Goal: Task Accomplishment & Management: Manage account settings

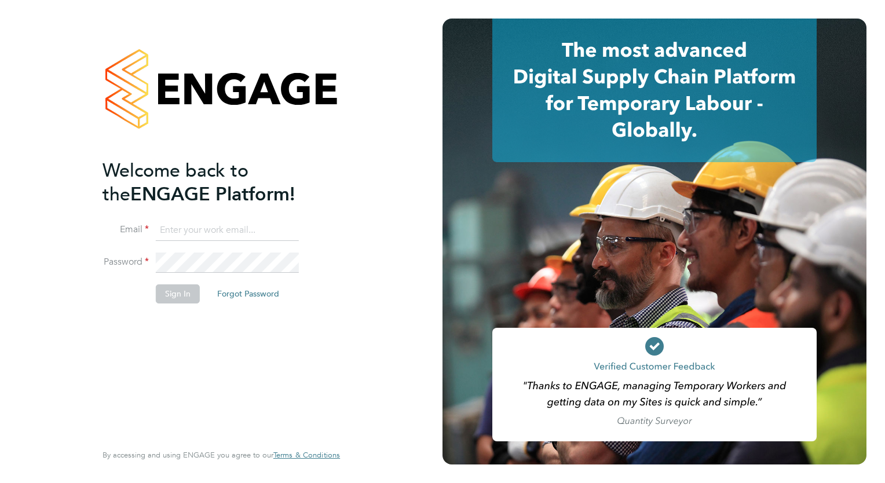
type input "millie.simmons@berryrecruitment.co.uk"
click at [187, 286] on button "Sign In" at bounding box center [178, 293] width 44 height 19
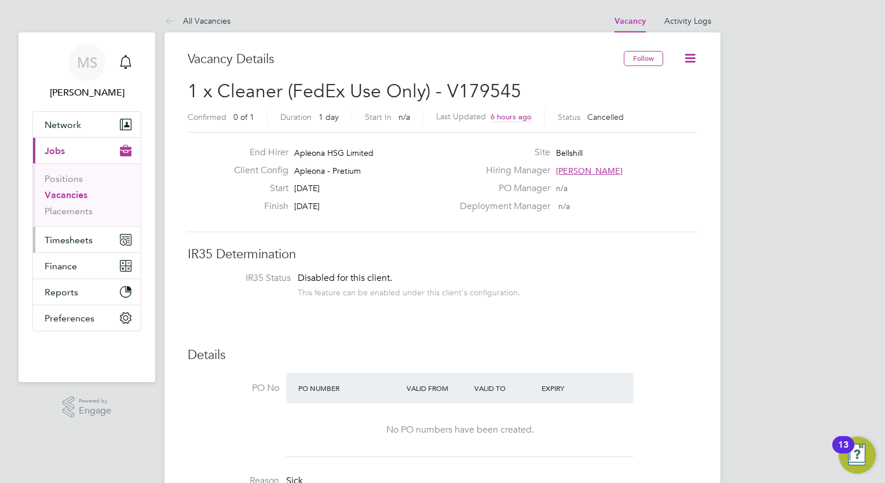
click at [78, 247] on button "Timesheets" at bounding box center [87, 239] width 108 height 25
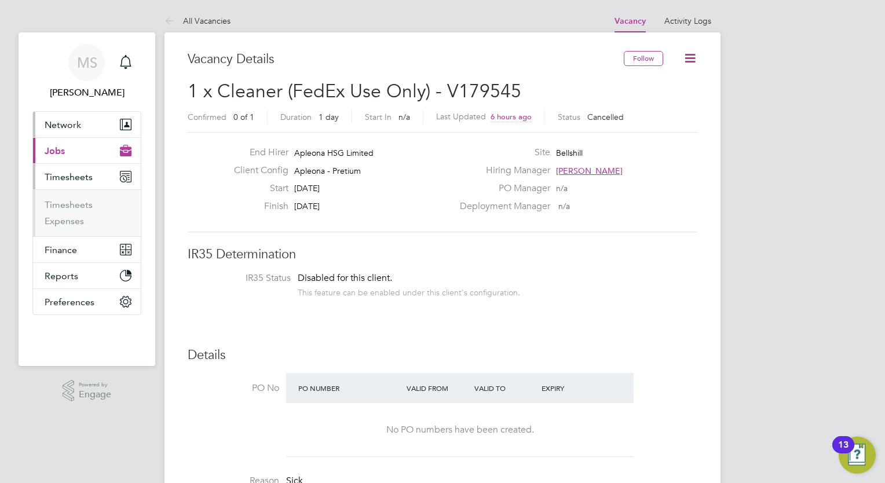
click at [86, 129] on button "Network" at bounding box center [87, 124] width 108 height 25
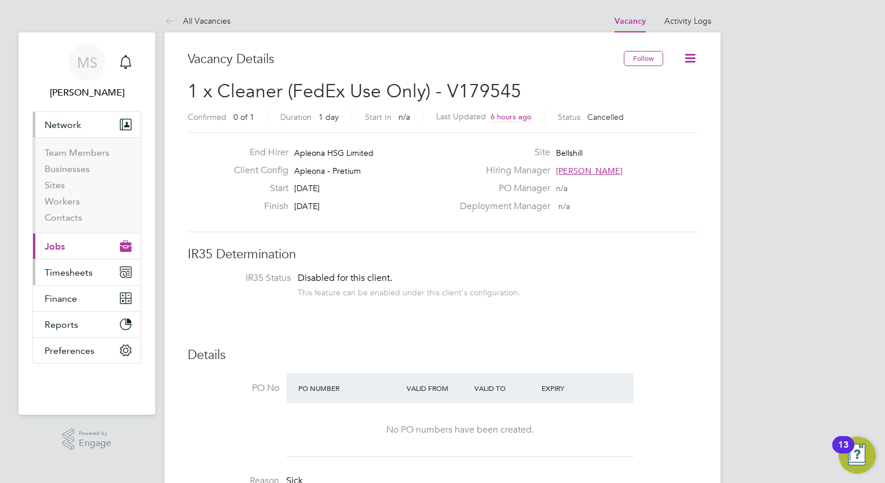
click at [71, 277] on span "Timesheets" at bounding box center [69, 272] width 48 height 11
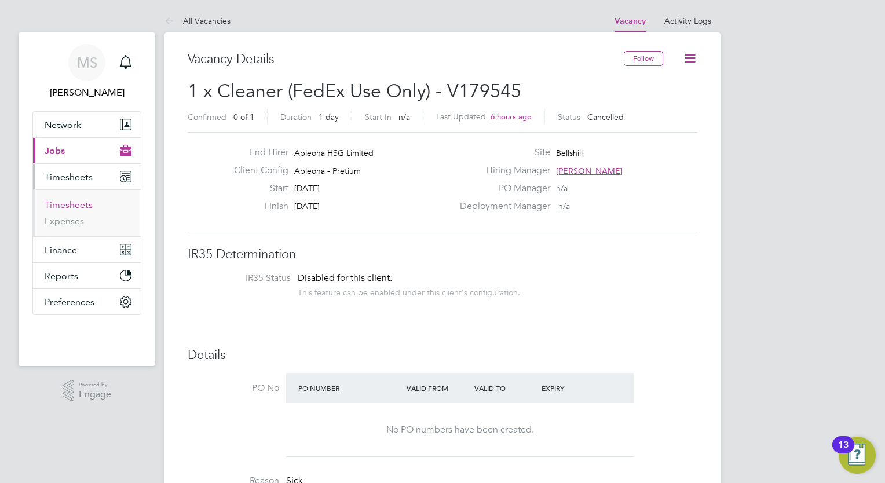
click at [83, 205] on link "Timesheets" at bounding box center [69, 204] width 48 height 11
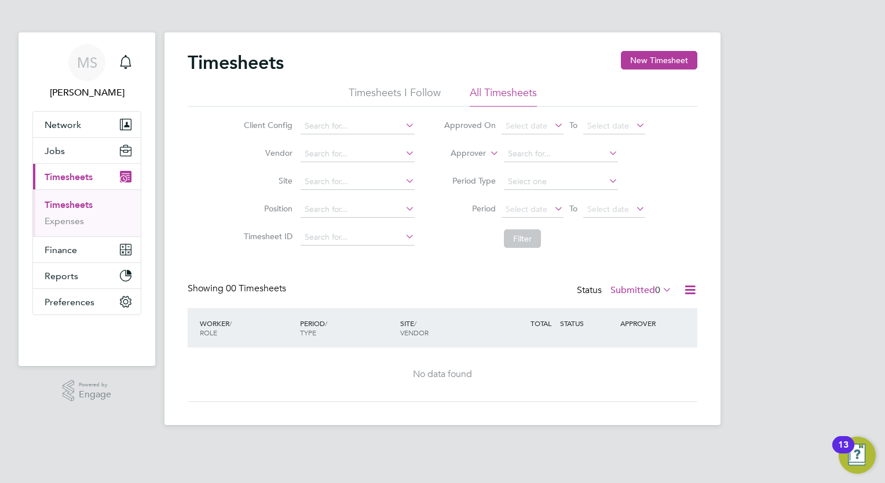
click at [643, 289] on label "Submitted 0" at bounding box center [640, 290] width 61 height 12
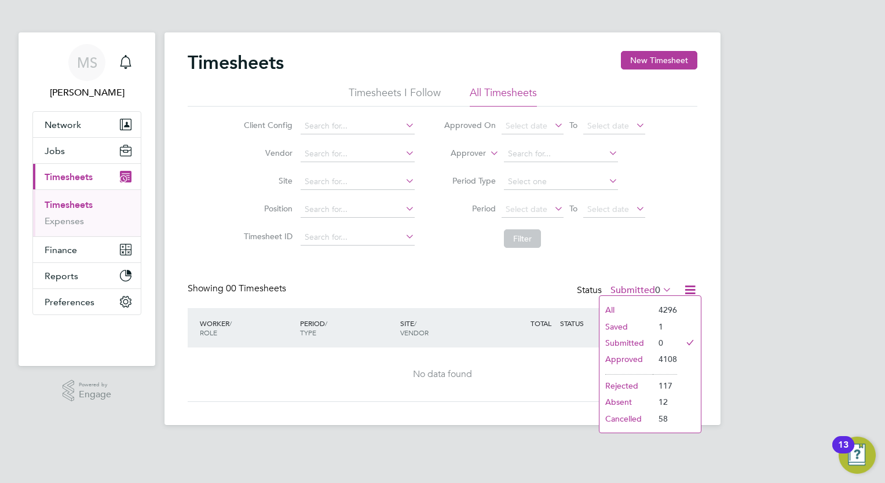
click at [630, 323] on li "Saved" at bounding box center [625, 327] width 53 height 16
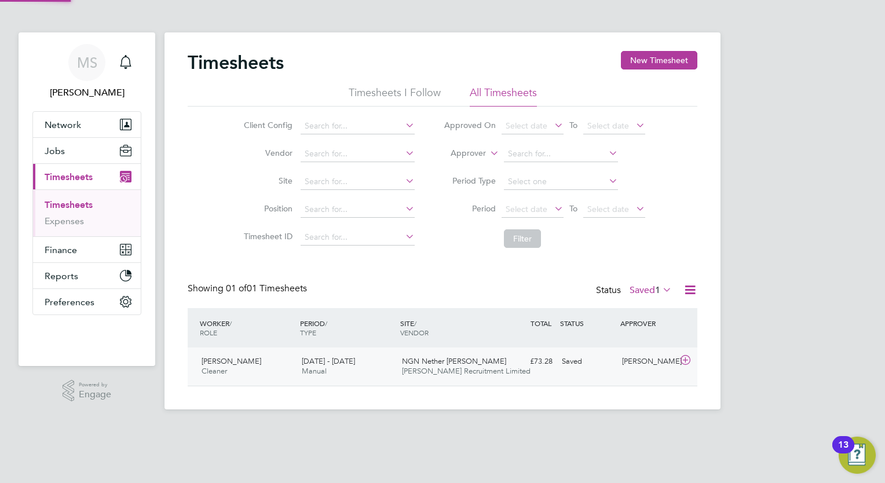
scroll to position [29, 101]
click at [568, 356] on div "Saved" at bounding box center [587, 361] width 60 height 19
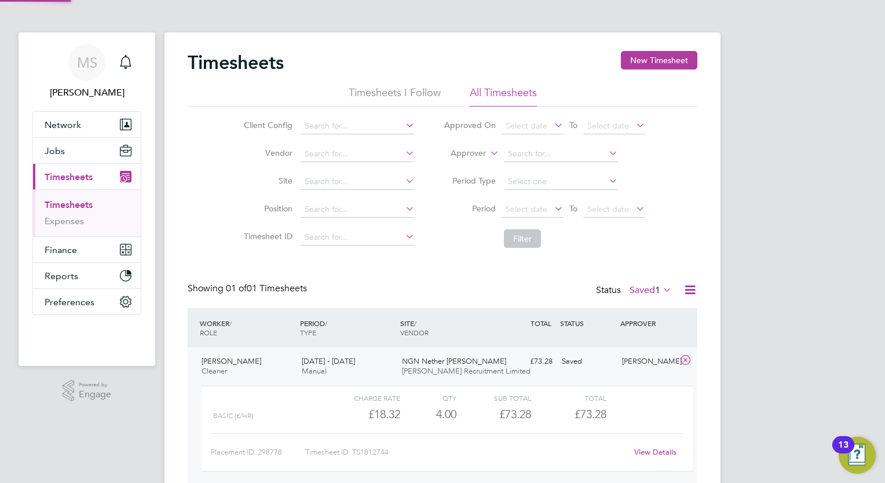
scroll to position [19, 112]
click at [456, 359] on span "NGN Nether [PERSON_NAME]" at bounding box center [454, 361] width 104 height 10
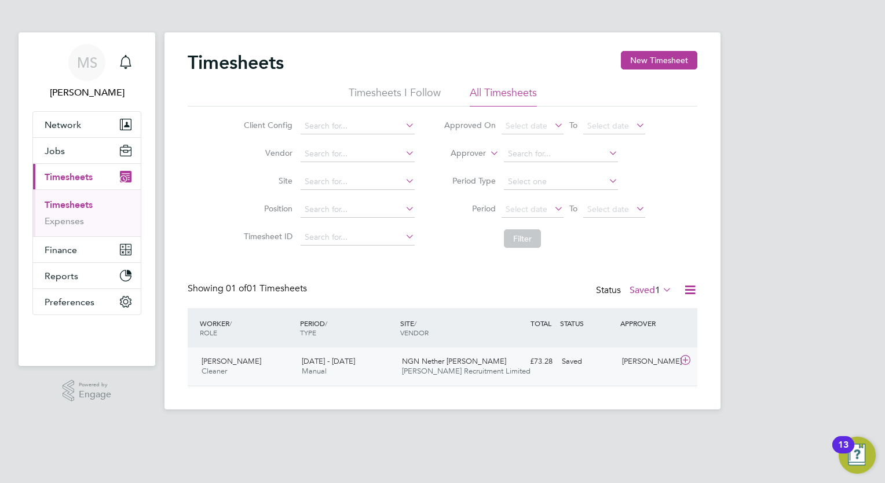
click at [685, 361] on icon at bounding box center [685, 360] width 14 height 9
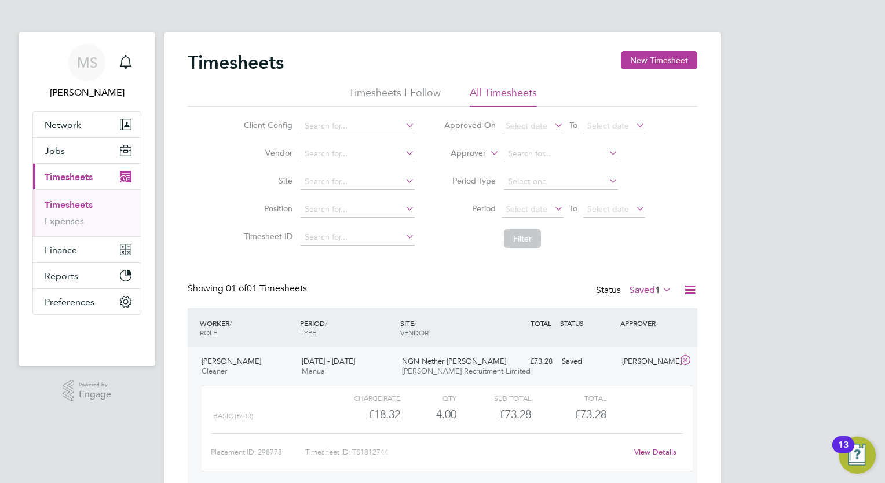
click at [421, 353] on div "NGN Nether Poppleton Berry Recruitment Limited" at bounding box center [447, 366] width 100 height 29
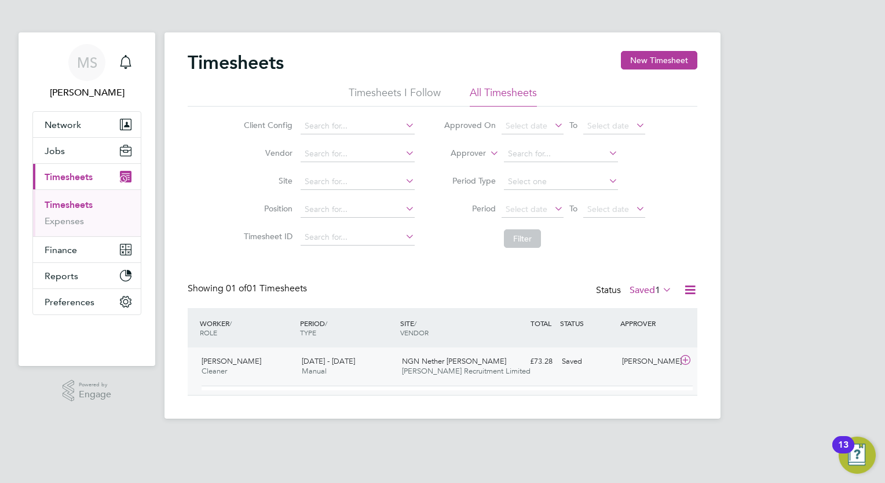
click at [365, 363] on div "9 - 15 Aug 2025 Manual" at bounding box center [347, 366] width 100 height 29
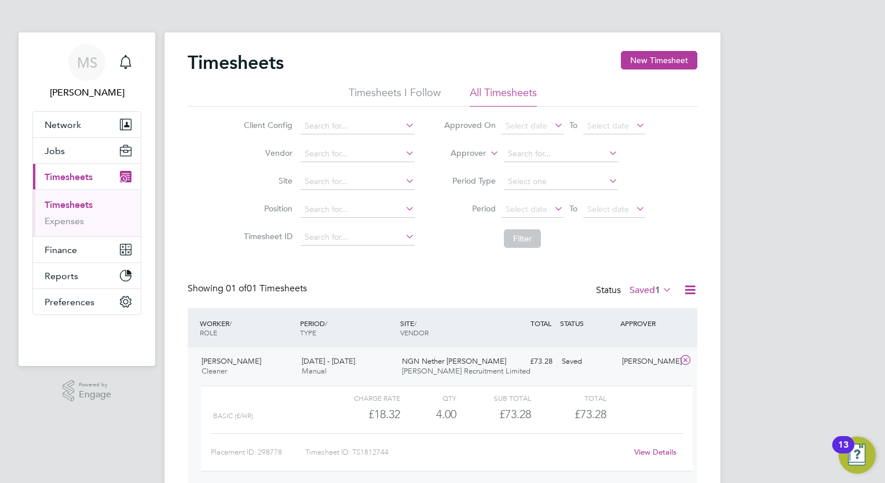
click at [453, 373] on span "[PERSON_NAME] Recruitment Limited" at bounding box center [466, 371] width 129 height 10
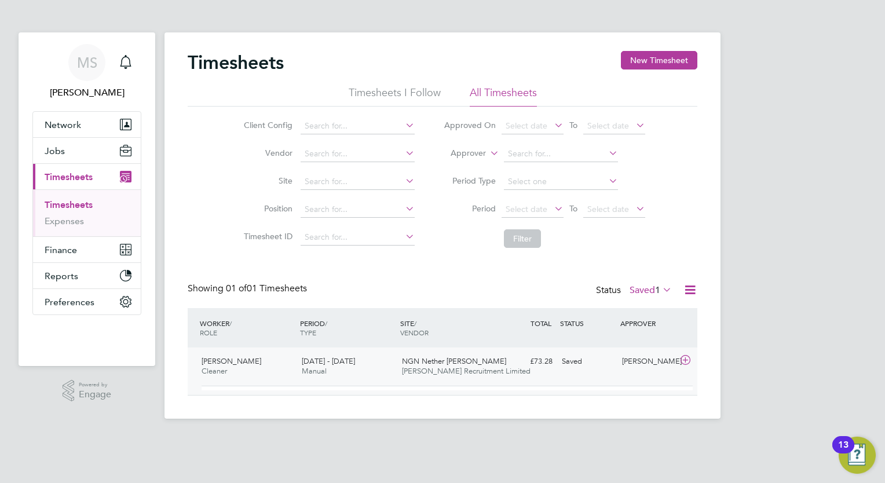
click at [453, 373] on span "[PERSON_NAME] Recruitment Limited" at bounding box center [466, 371] width 129 height 10
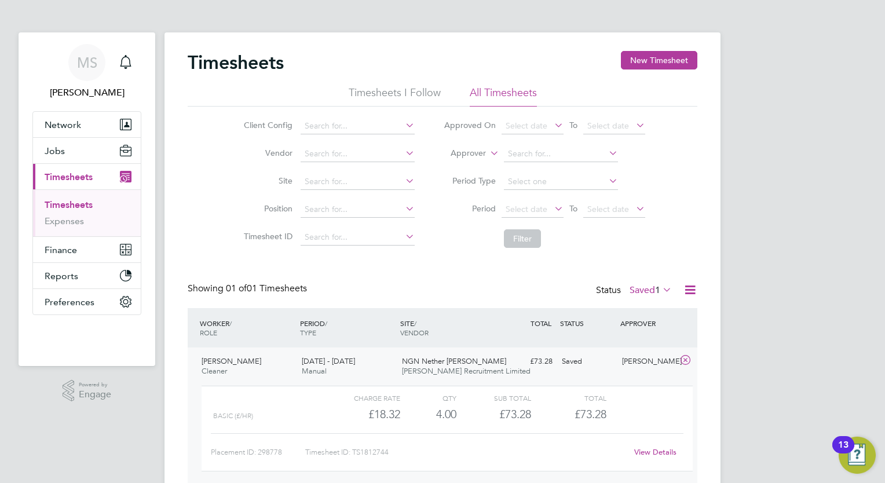
click at [640, 455] on link "View Details" at bounding box center [655, 452] width 42 height 10
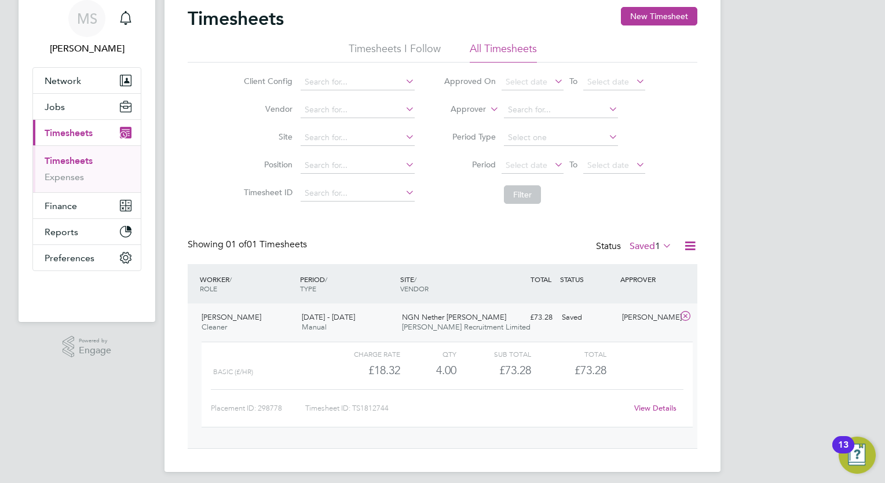
scroll to position [46, 0]
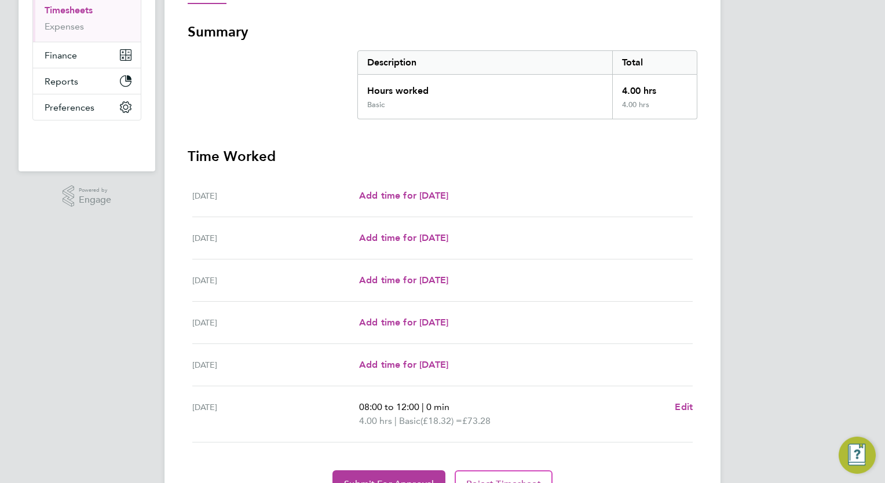
scroll to position [254, 0]
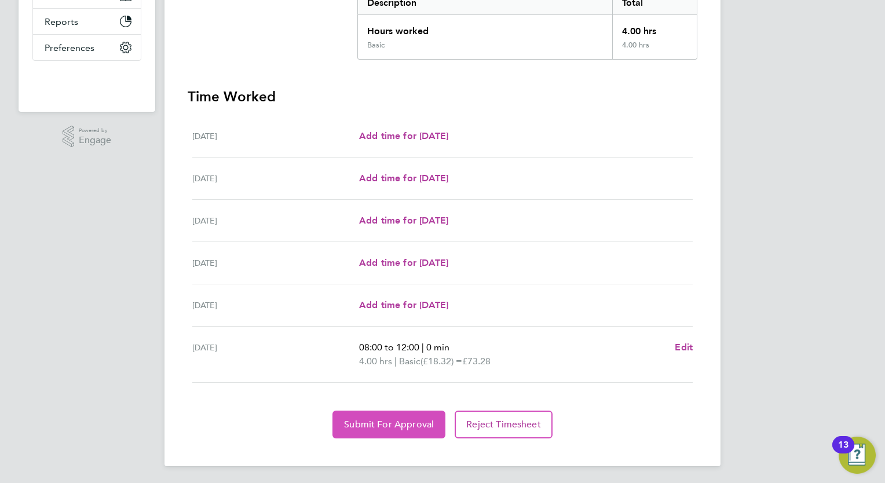
click at [391, 420] on span "Submit For Approval" at bounding box center [389, 425] width 90 height 12
click at [408, 419] on span "Submit For Approval" at bounding box center [389, 425] width 90 height 12
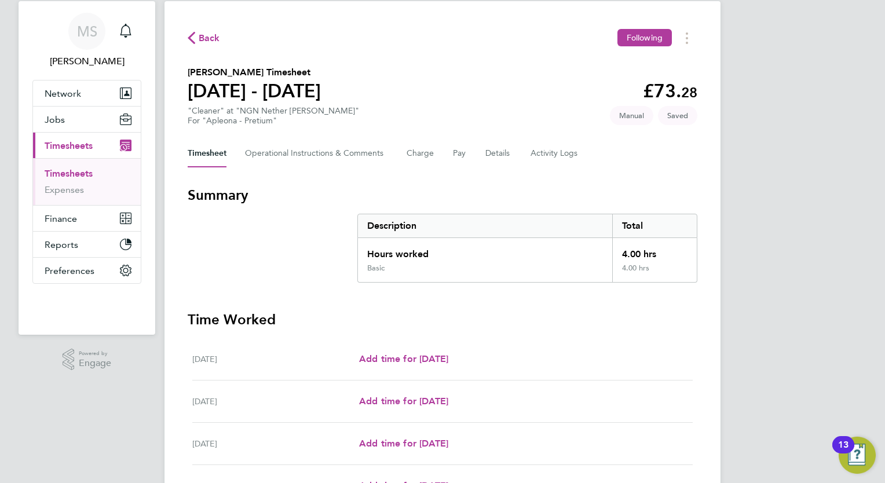
scroll to position [0, 0]
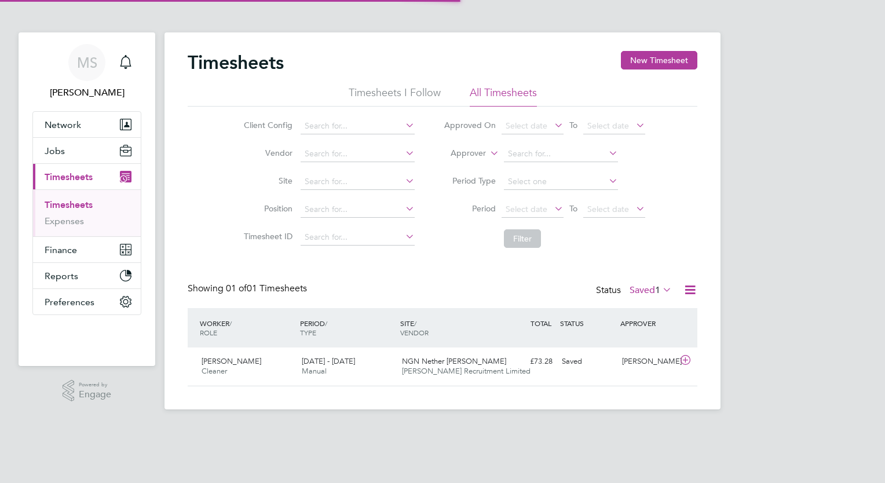
scroll to position [29, 101]
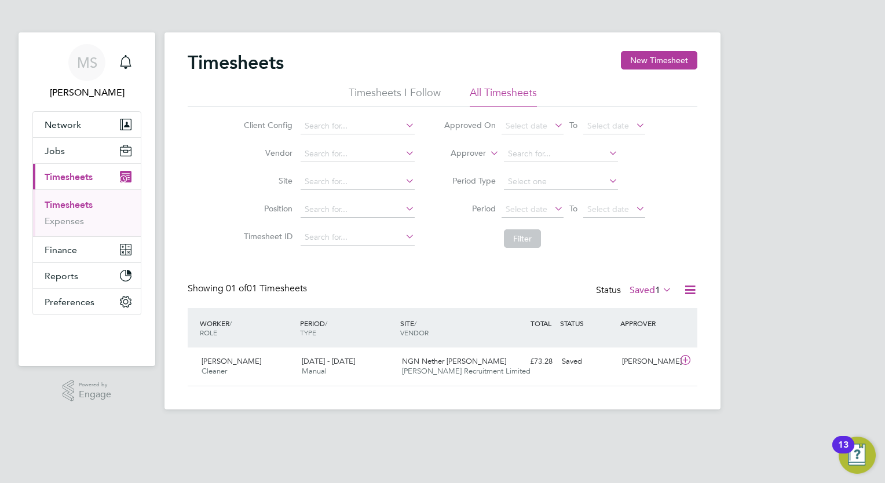
click at [651, 293] on label "Saved 1" at bounding box center [651, 290] width 42 height 12
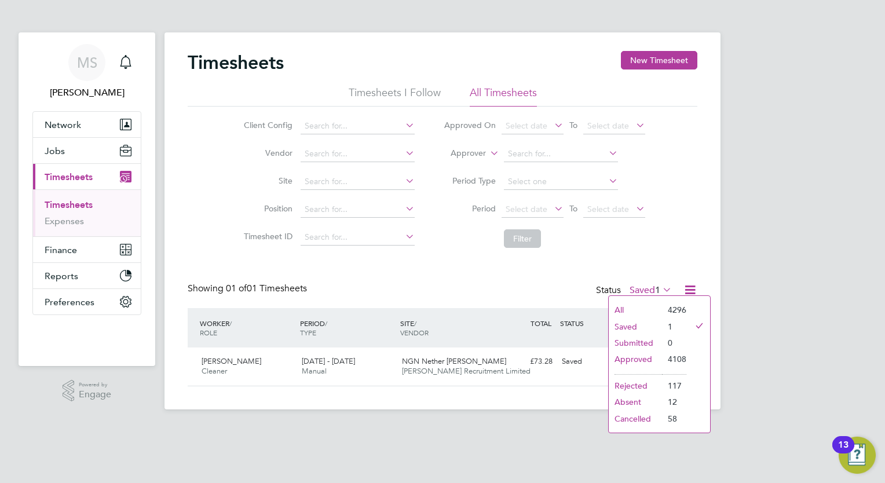
click at [635, 346] on li "Submitted" at bounding box center [635, 343] width 53 height 16
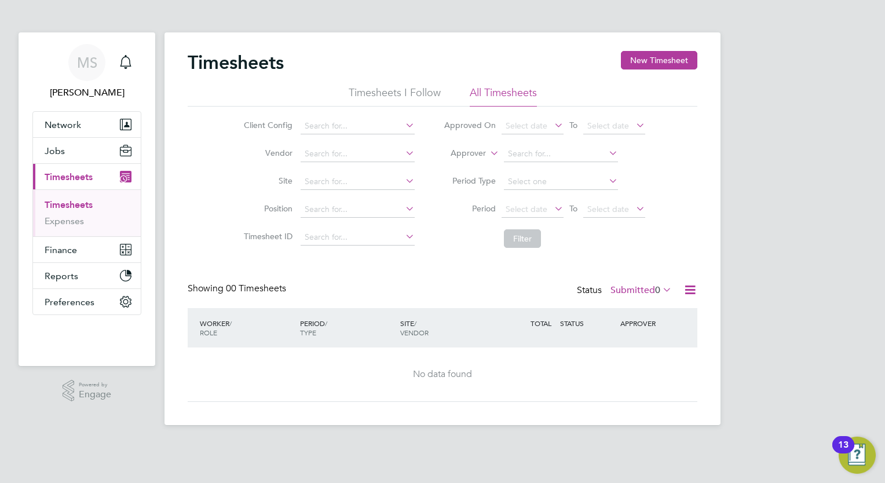
click at [642, 300] on div "Showing 00 Timesheets Status Submitted 0" at bounding box center [443, 295] width 510 height 25
click at [630, 284] on label "Submitted 0" at bounding box center [640, 290] width 61 height 12
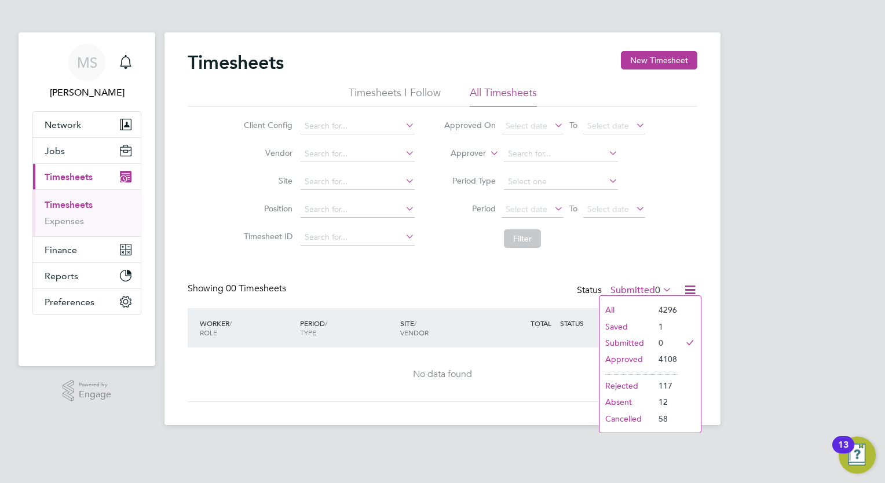
click at [636, 311] on li "All" at bounding box center [625, 310] width 53 height 16
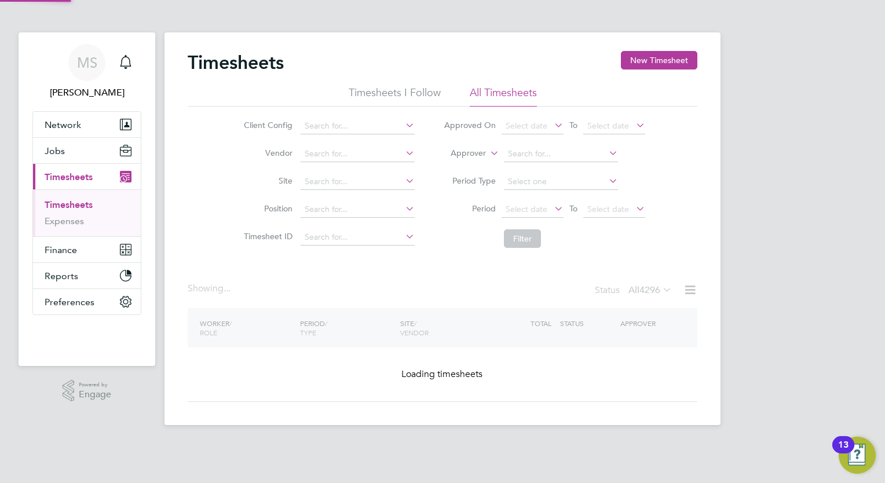
click at [644, 286] on span "4296" at bounding box center [649, 290] width 21 height 12
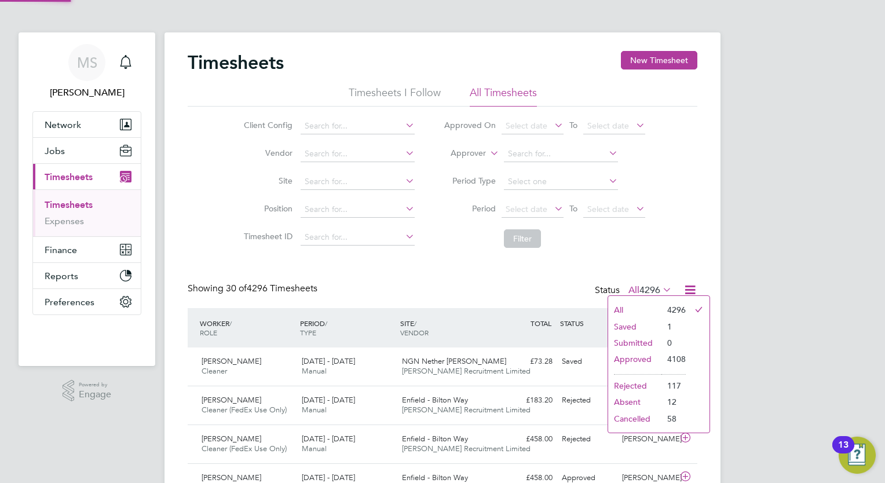
scroll to position [0, 0]
click at [646, 338] on li "Submitted" at bounding box center [634, 343] width 53 height 16
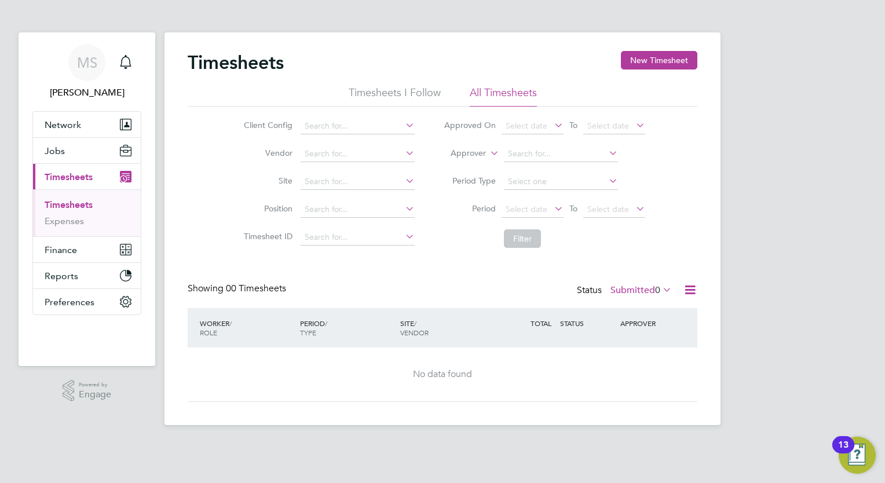
click at [642, 288] on label "Submitted 0" at bounding box center [640, 290] width 61 height 12
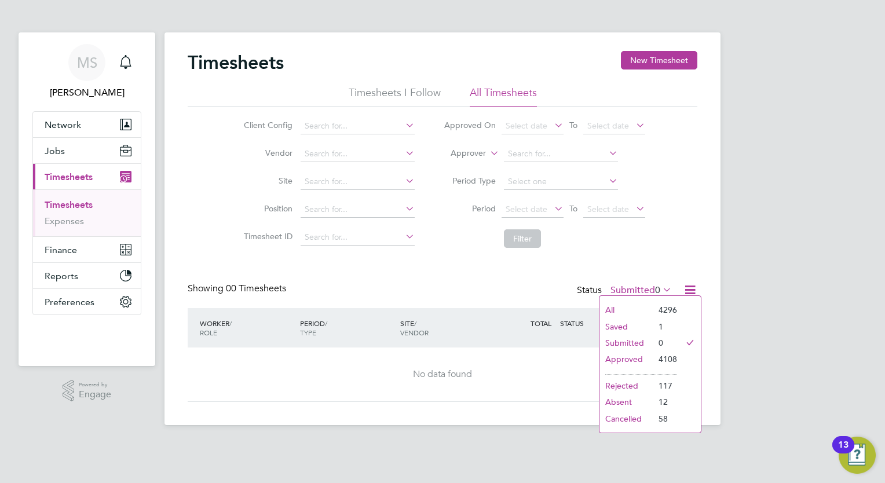
click at [638, 320] on li "Saved" at bounding box center [625, 327] width 53 height 16
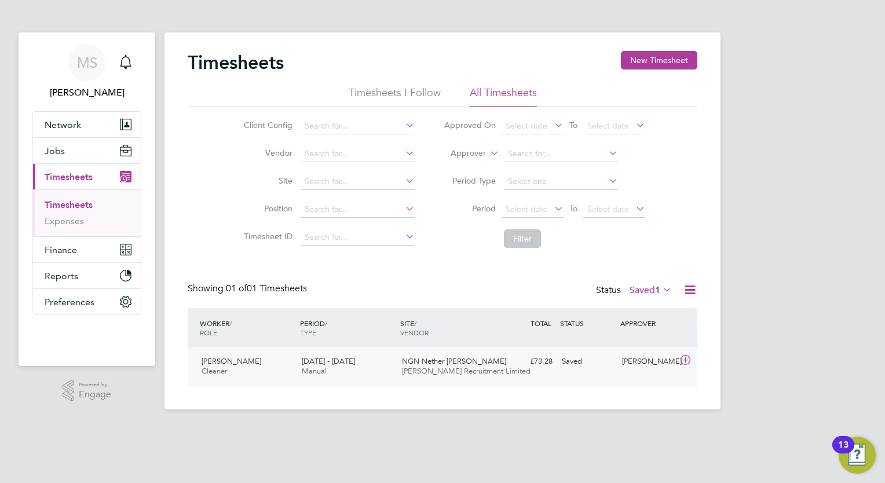
click at [649, 353] on div "[PERSON_NAME]" at bounding box center [647, 361] width 60 height 19
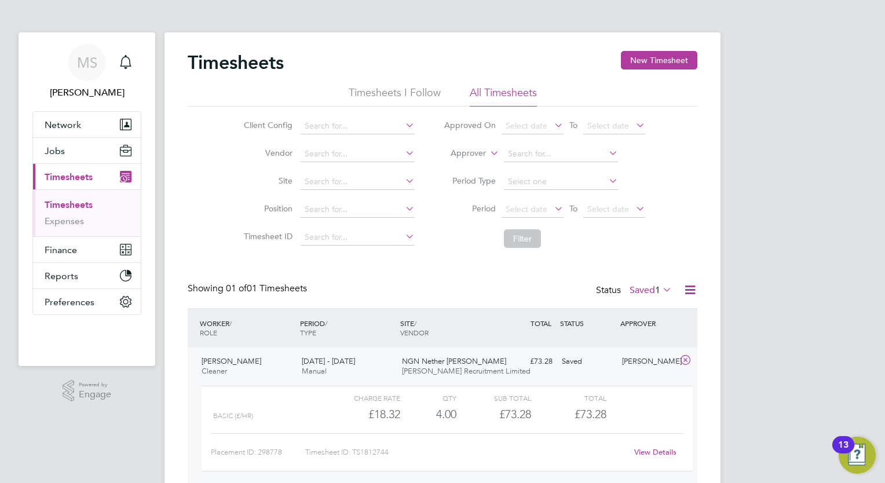
click at [687, 358] on icon at bounding box center [685, 360] width 14 height 9
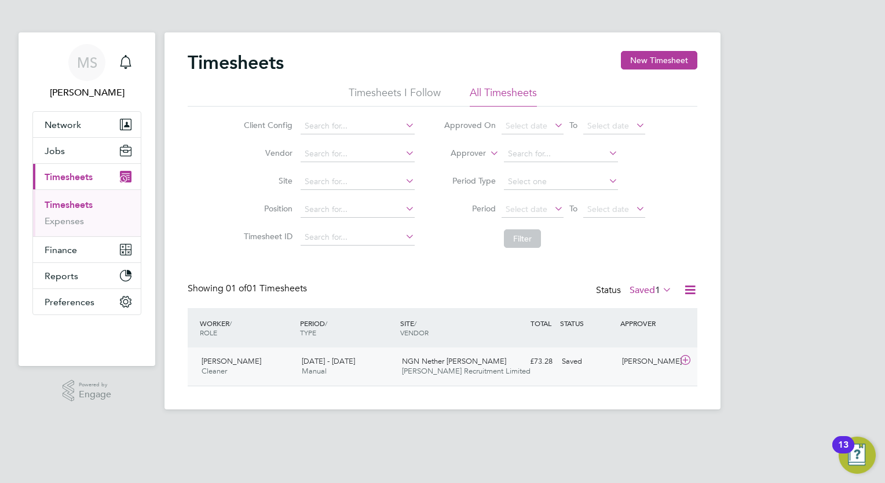
click at [687, 358] on icon at bounding box center [685, 360] width 14 height 9
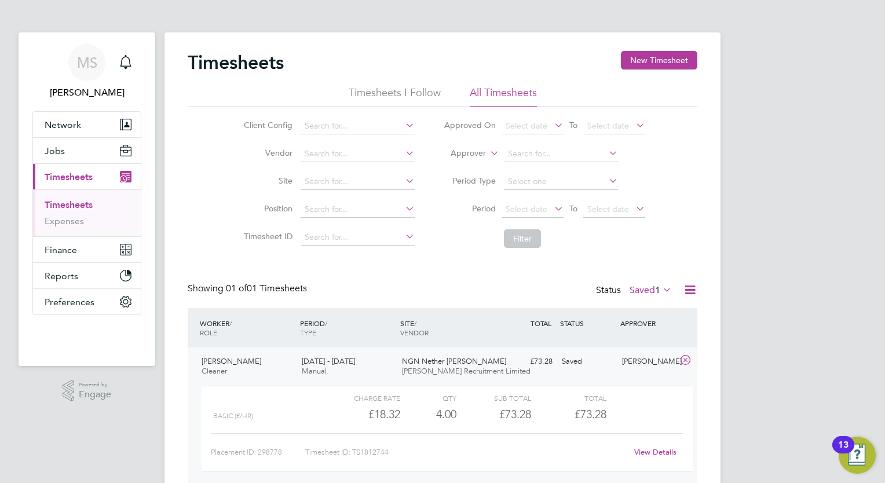
click at [503, 369] on div "£73.28 Saved" at bounding box center [527, 361] width 60 height 19
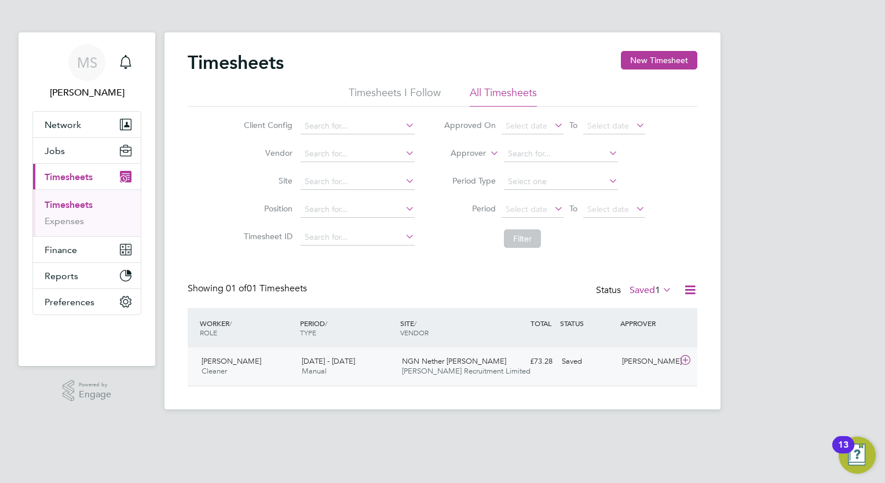
click at [588, 365] on div "Saved" at bounding box center [587, 361] width 60 height 19
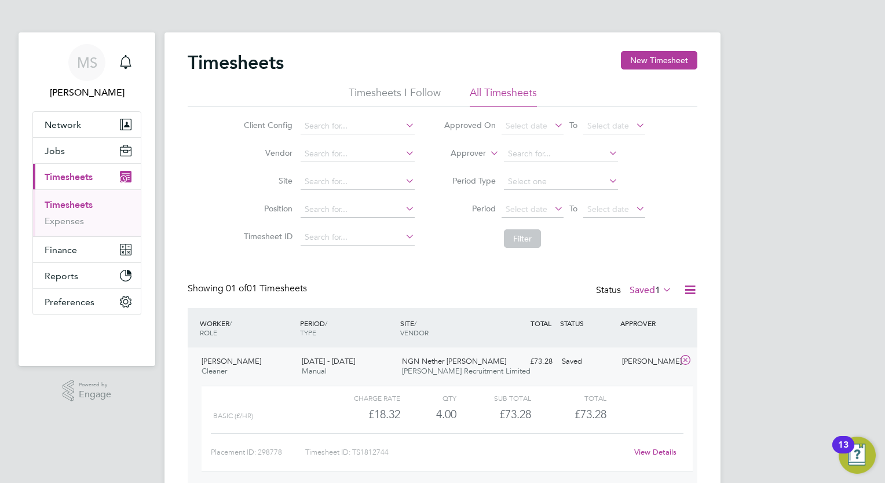
click at [649, 453] on link "View Details" at bounding box center [655, 452] width 42 height 10
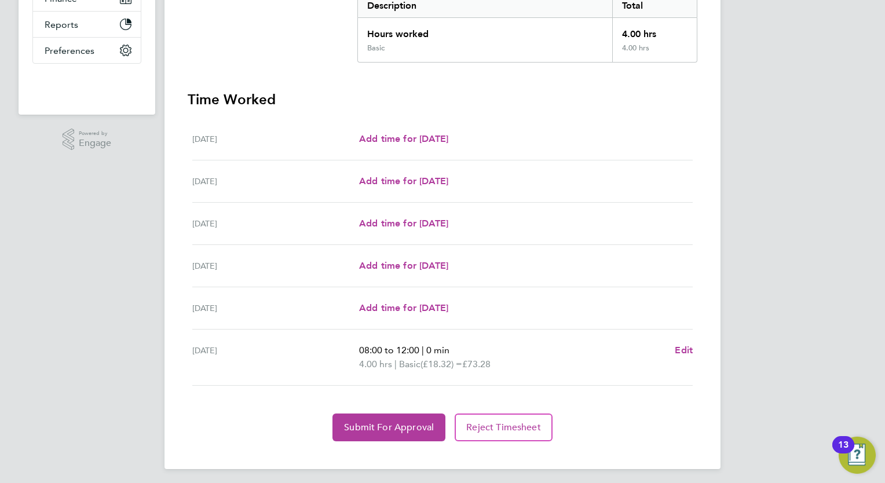
scroll to position [254, 0]
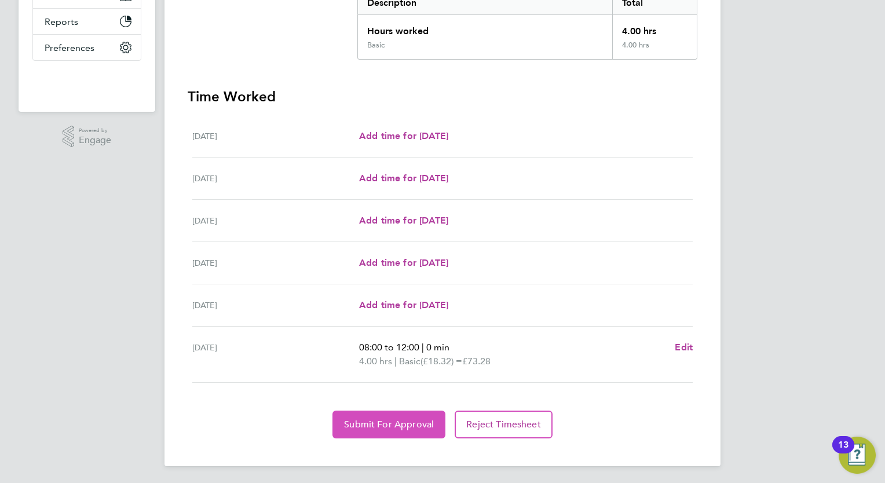
click at [397, 416] on button "Submit For Approval" at bounding box center [388, 425] width 113 height 28
click at [451, 429] on app-form-button "Reject Timesheet" at bounding box center [501, 425] width 103 height 28
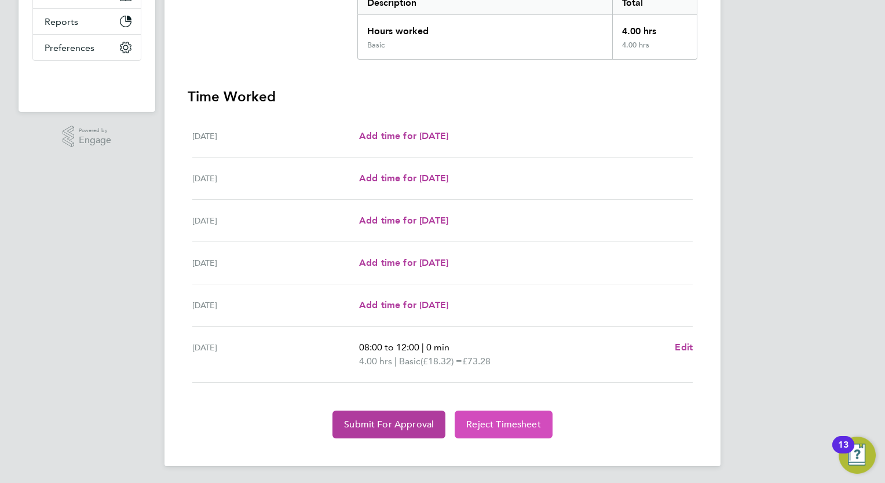
click at [491, 425] on span "Reject Timesheet" at bounding box center [503, 425] width 75 height 12
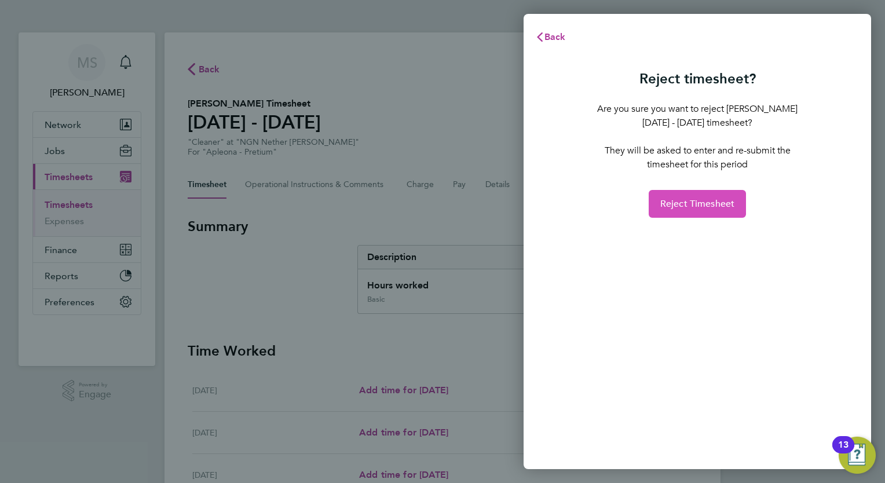
click at [725, 201] on span "Reject Timesheet" at bounding box center [697, 204] width 75 height 12
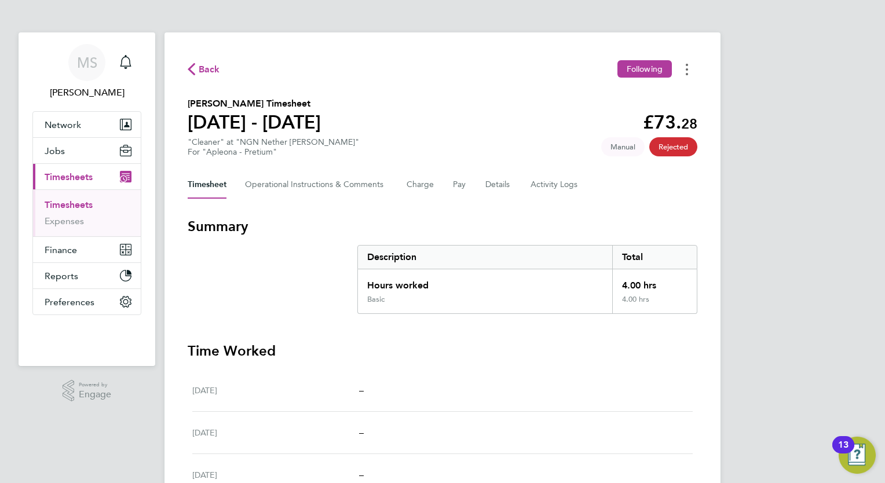
click at [687, 64] on icon "Timesheets Menu" at bounding box center [687, 70] width 2 height 12
click at [475, 103] on section "Oluwabukola Kolawole's Timesheet 09 - 15 Aug 2025 £73. 28 "Cleaner" at "NGN Net…" at bounding box center [443, 127] width 510 height 60
click at [201, 69] on span "Back" at bounding box center [209, 70] width 21 height 14
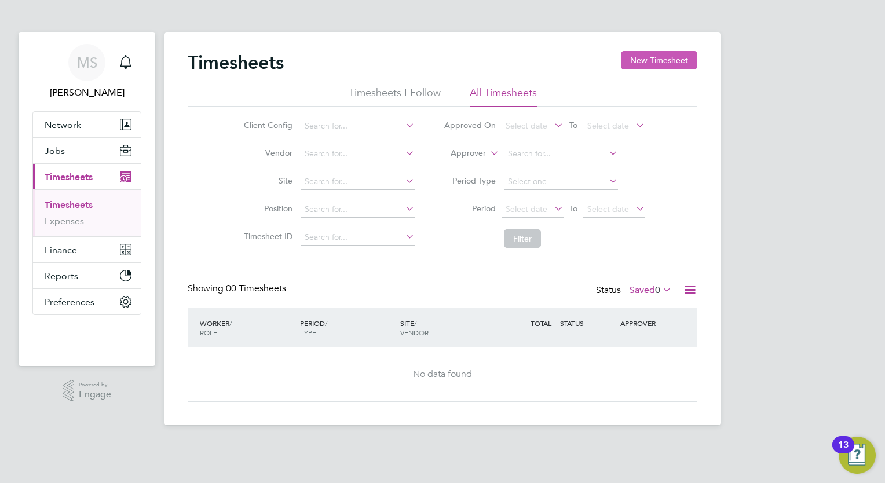
click at [674, 66] on button "New Timesheet" at bounding box center [659, 60] width 76 height 19
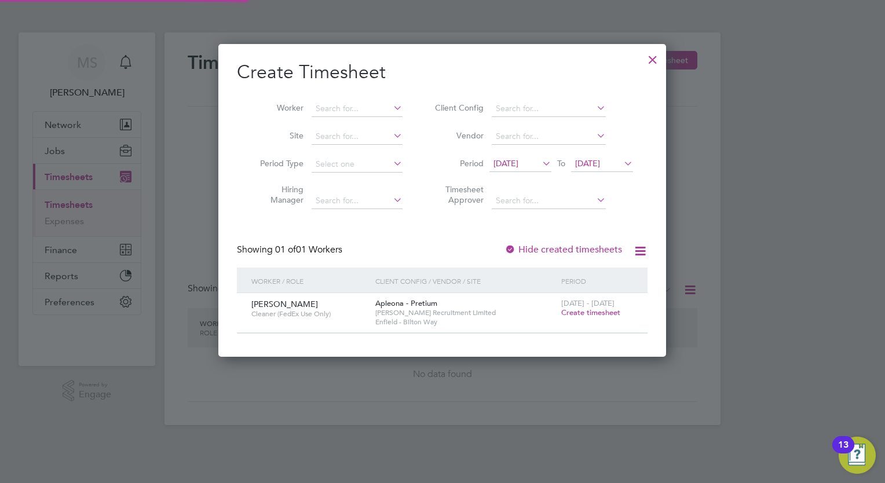
scroll to position [312, 448]
click at [513, 162] on span "18 Aug 2025" at bounding box center [505, 163] width 25 height 10
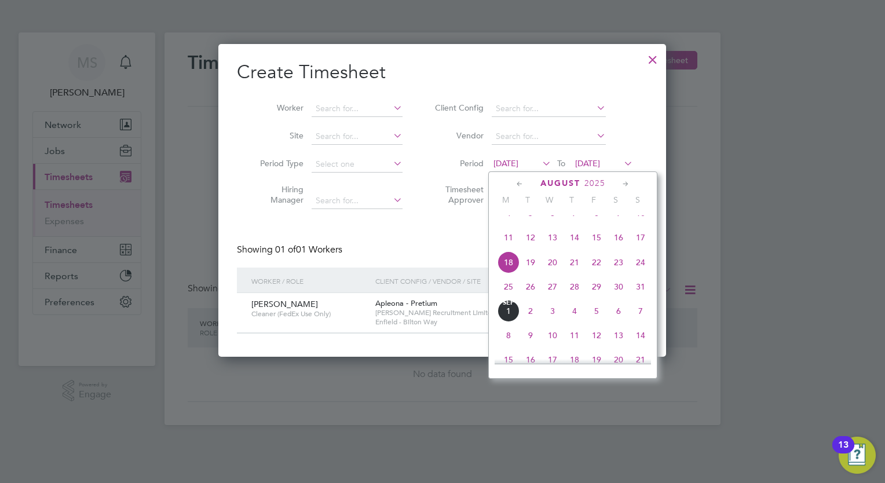
click at [502, 224] on span "4" at bounding box center [508, 213] width 22 height 22
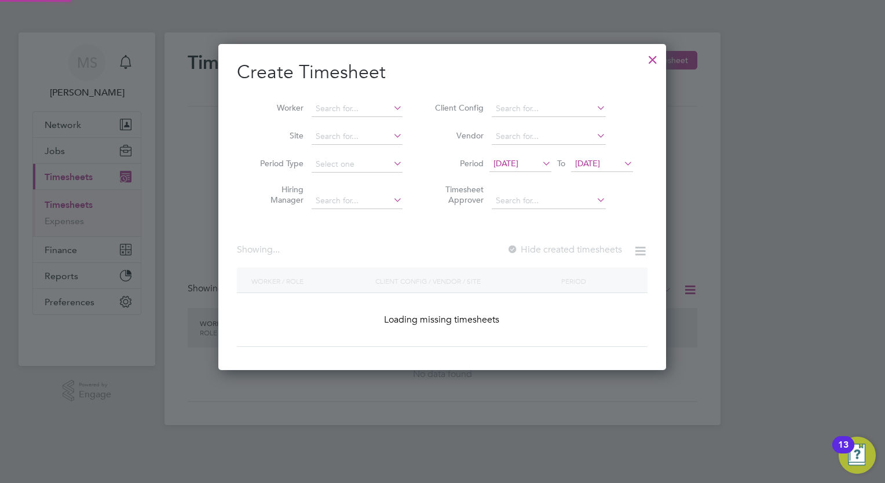
scroll to position [431, 448]
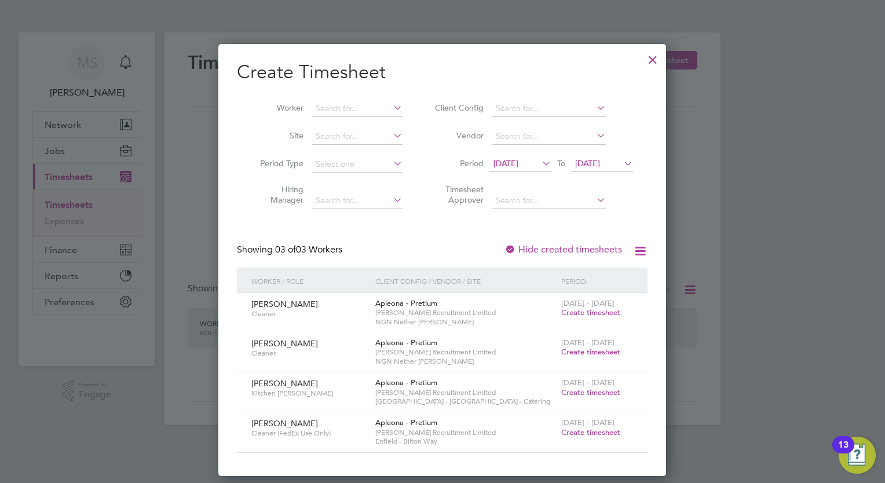
click at [596, 313] on span "Create timesheet" at bounding box center [590, 313] width 59 height 10
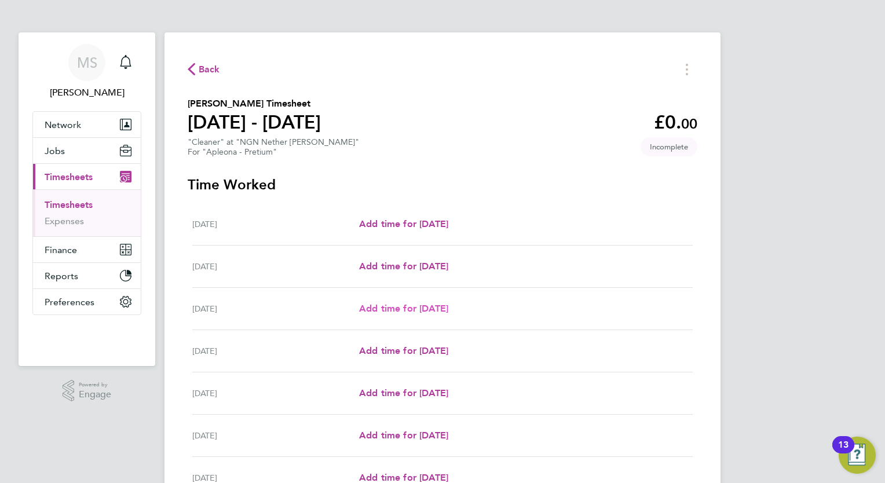
click at [388, 312] on span "Add time for Mon 04 Aug" at bounding box center [403, 308] width 89 height 11
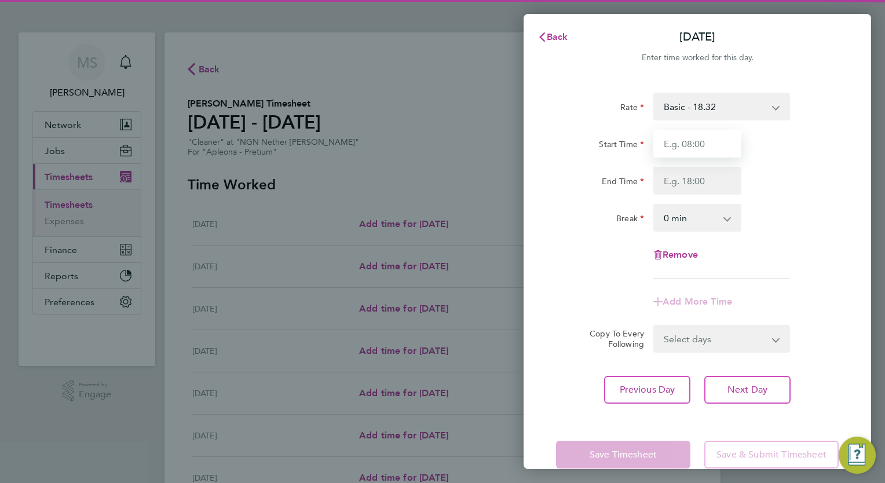
click at [690, 142] on input "Start Time" at bounding box center [697, 144] width 88 height 28
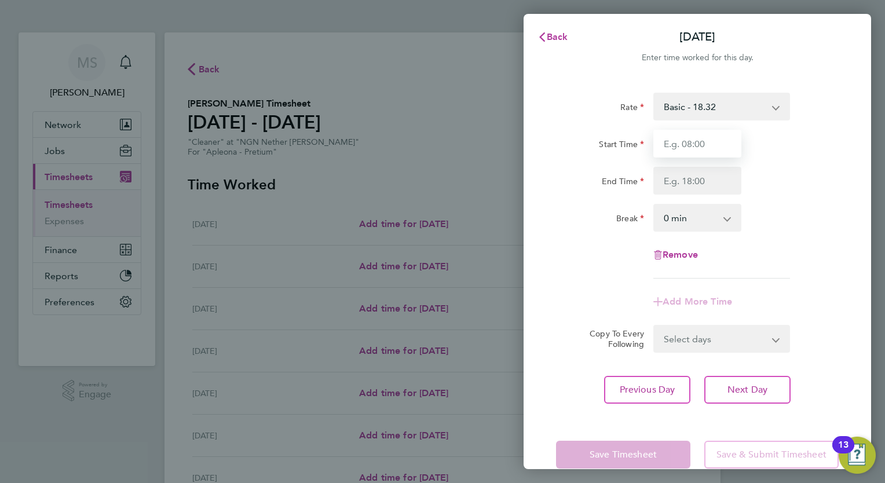
type input "12:00"
type input "16:00"
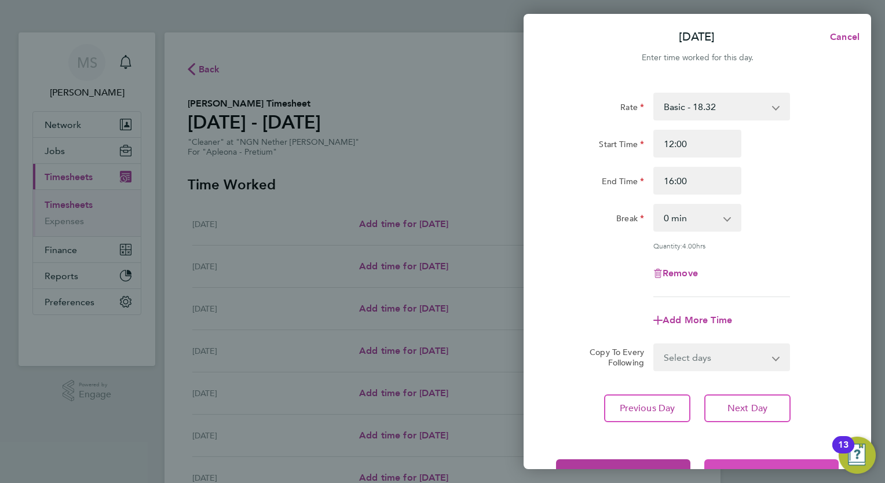
click at [725, 467] on span "Save & Submit Timesheet" at bounding box center [771, 473] width 110 height 12
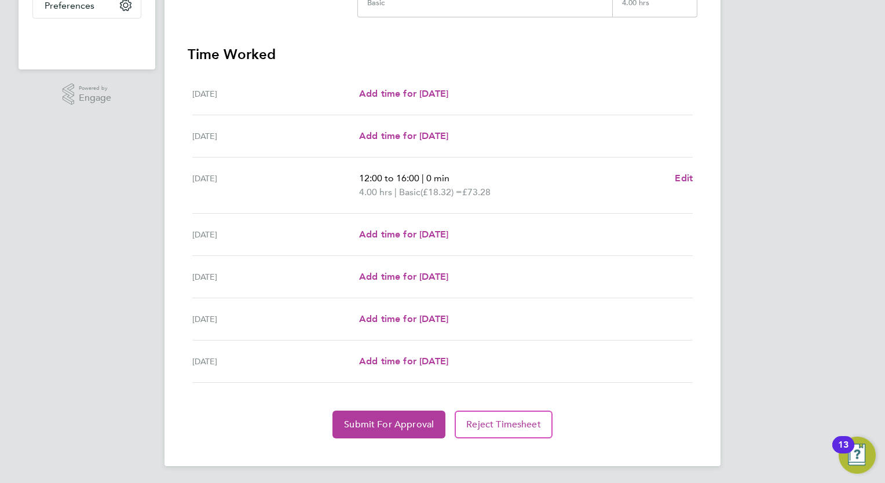
scroll to position [273, 0]
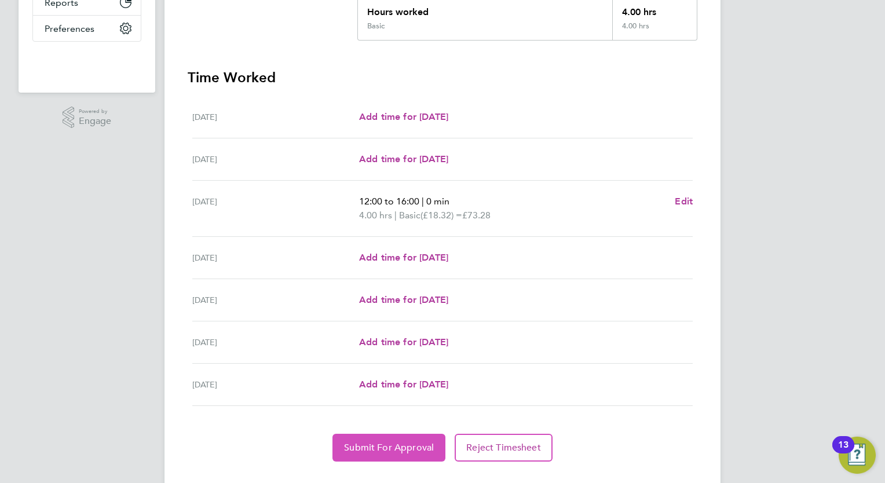
click at [395, 439] on button "Submit For Approval" at bounding box center [388, 448] width 113 height 28
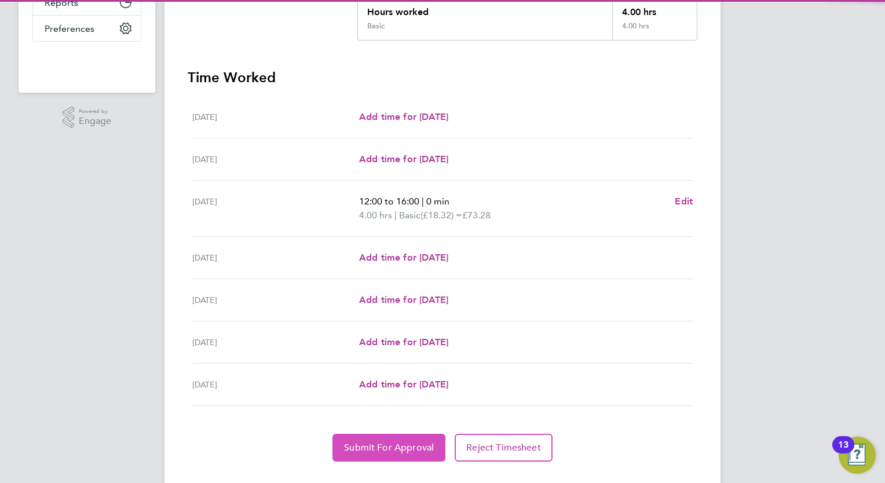
click at [396, 438] on button "Submit For Approval" at bounding box center [388, 448] width 113 height 28
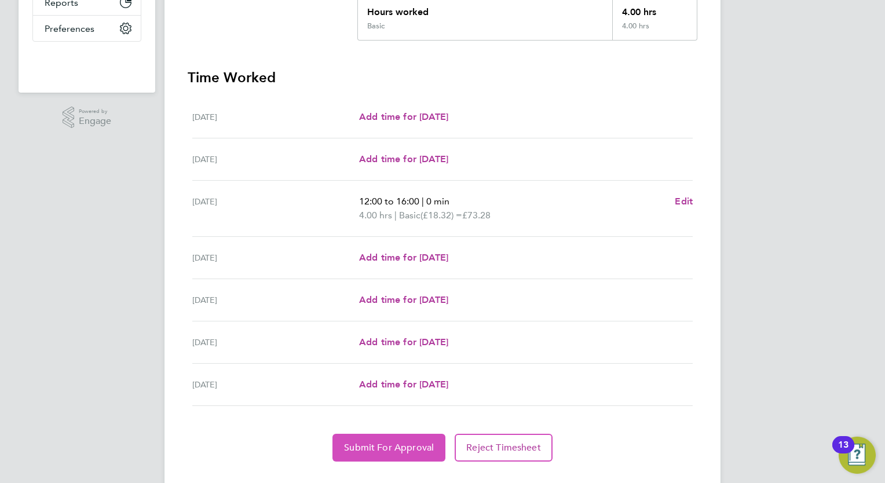
click at [396, 438] on button "Submit For Approval" at bounding box center [388, 448] width 113 height 28
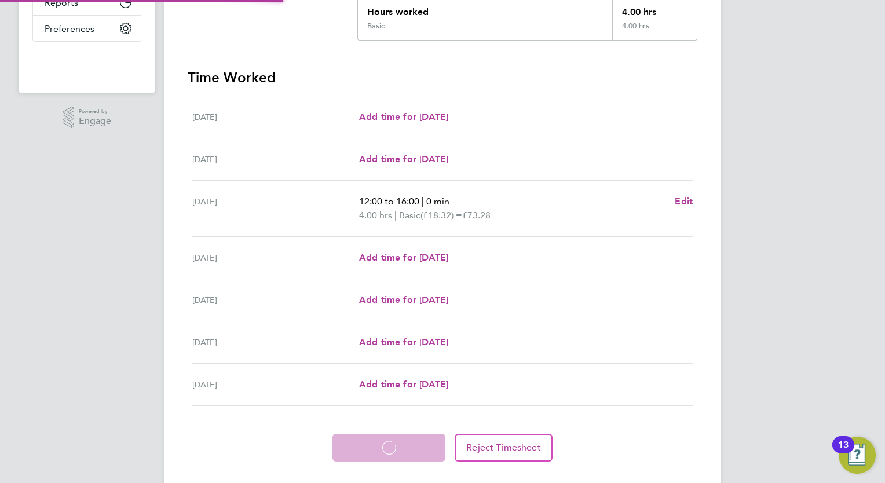
click at [396, 438] on app-form-button "Submit For Approval Loading" at bounding box center [391, 448] width 118 height 28
click at [396, 438] on button "Submit For Approval" at bounding box center [388, 448] width 113 height 28
click at [396, 438] on button "Submit For Approval Loading" at bounding box center [388, 448] width 113 height 28
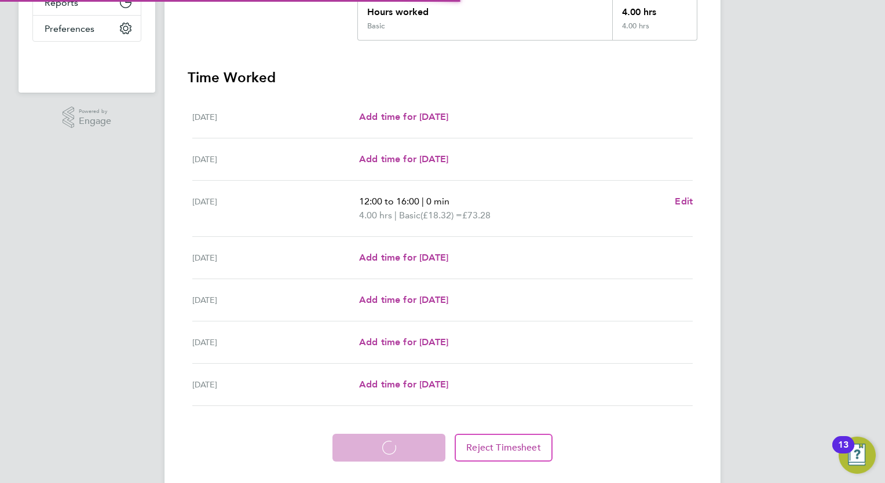
click at [396, 438] on button "Submit For Approval Loading" at bounding box center [388, 448] width 113 height 28
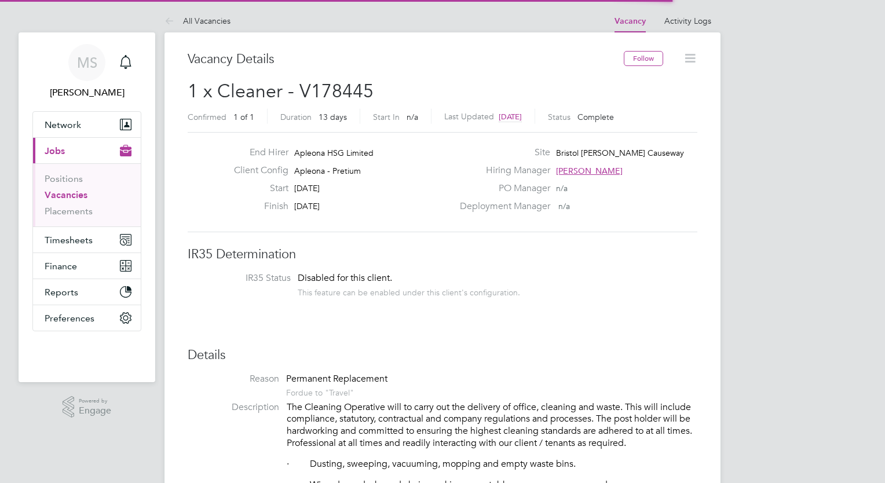
scroll to position [34, 81]
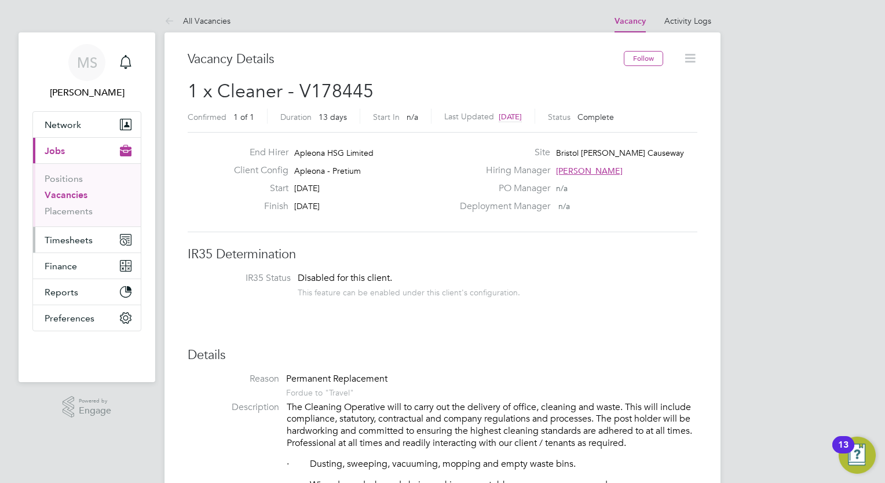
click at [97, 235] on button "Timesheets" at bounding box center [87, 239] width 108 height 25
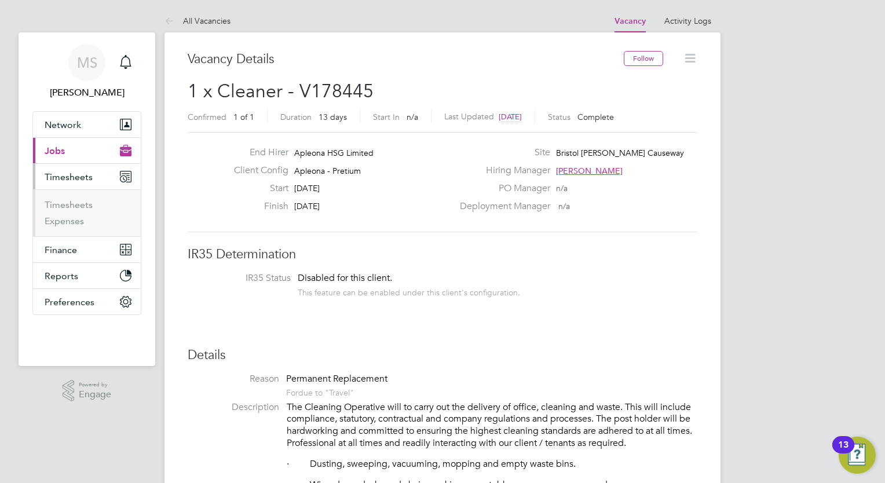
click at [97, 235] on ul "Timesheets Expenses" at bounding box center [87, 212] width 108 height 47
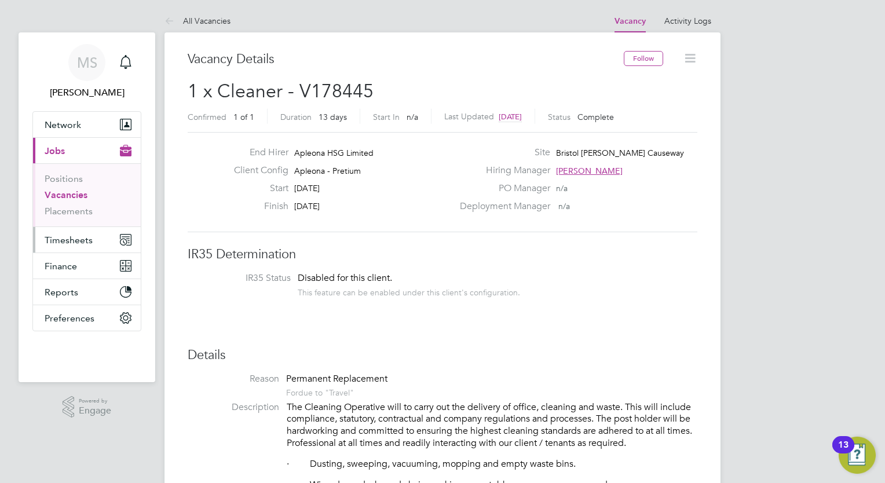
click at [96, 240] on button "Timesheets" at bounding box center [87, 239] width 108 height 25
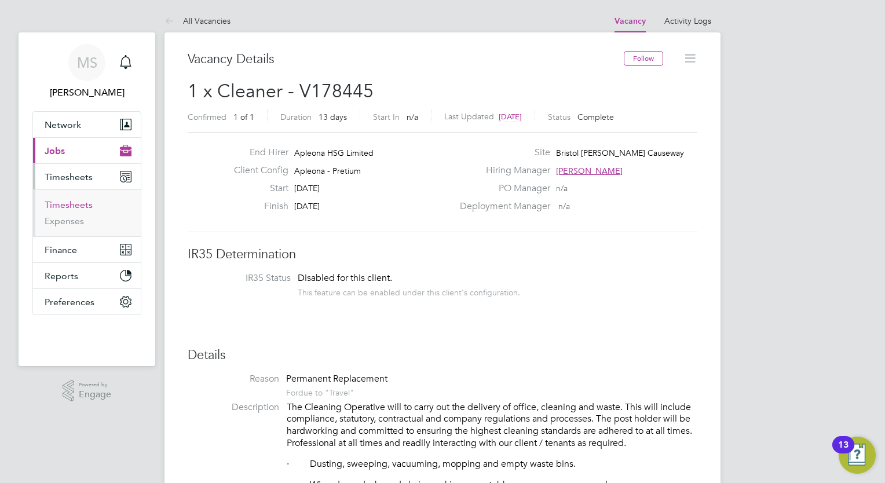
click at [76, 207] on link "Timesheets" at bounding box center [69, 204] width 48 height 11
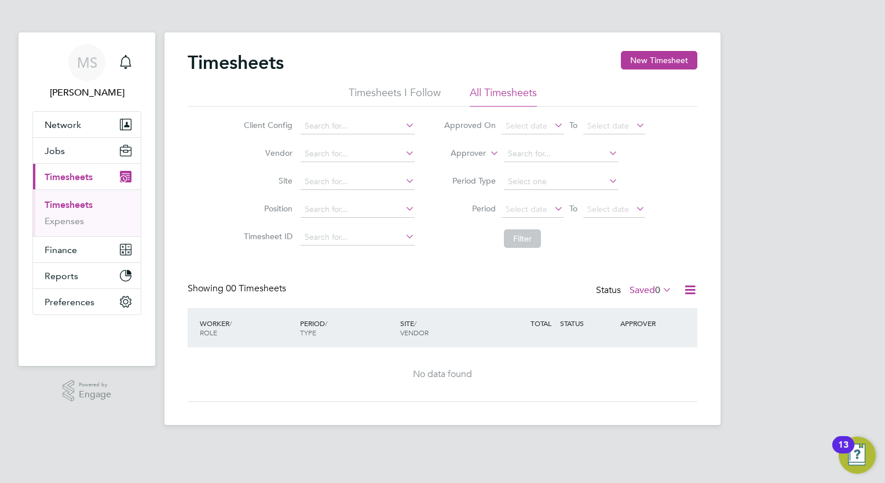
click at [655, 292] on span "0" at bounding box center [657, 290] width 5 height 12
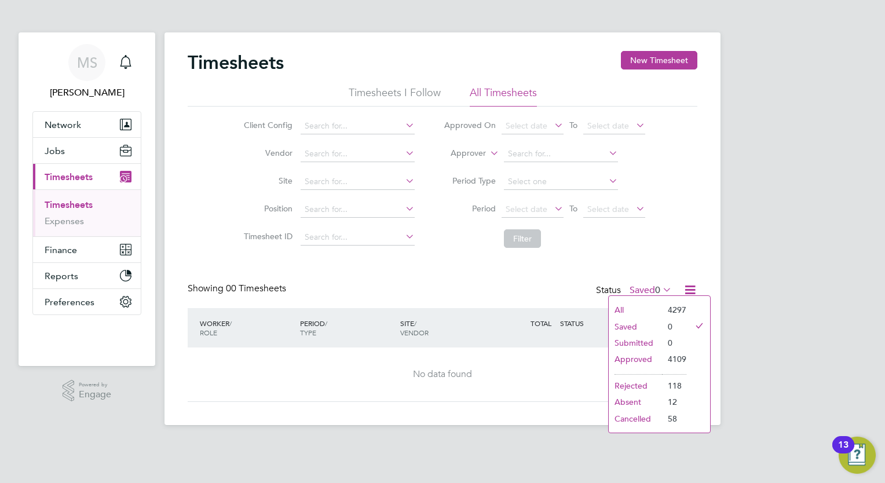
click at [645, 339] on li "Submitted" at bounding box center [635, 343] width 53 height 16
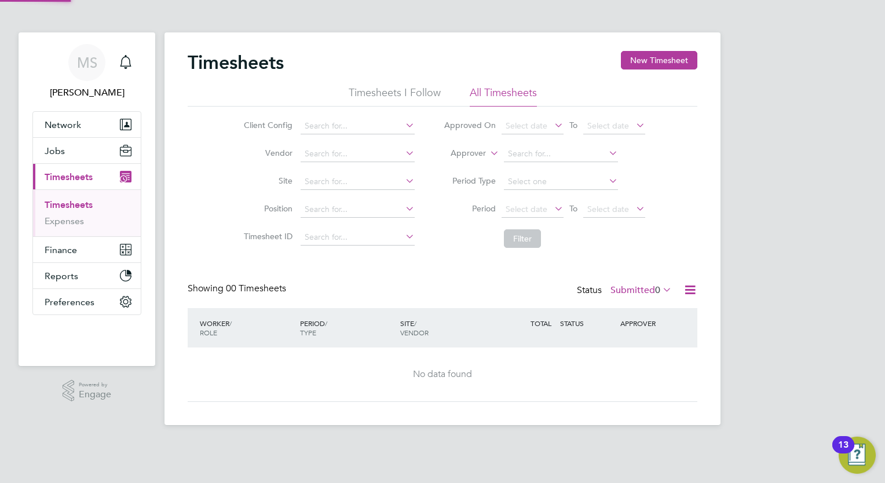
click at [645, 272] on div "Timesheets New Timesheet Timesheets I Follow All Timesheets Client Config Vendo…" at bounding box center [443, 226] width 510 height 351
click at [648, 288] on label "Submitted 0" at bounding box center [640, 290] width 61 height 12
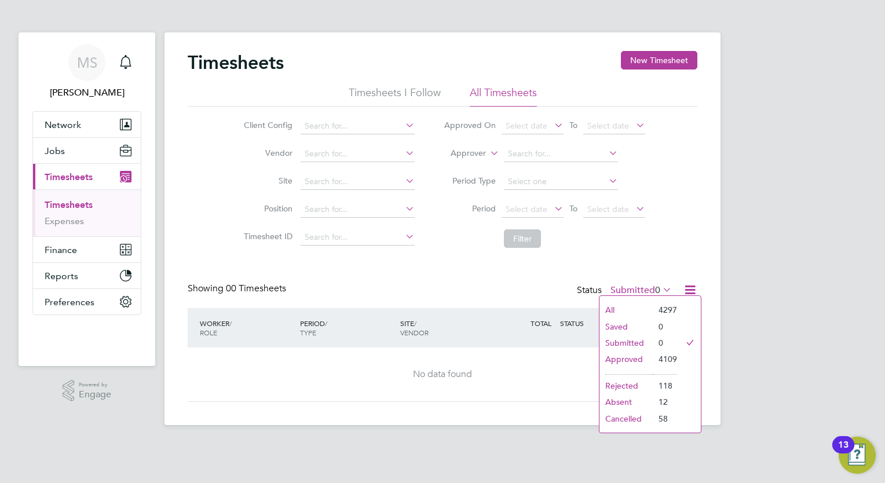
click at [653, 357] on li "4109" at bounding box center [665, 359] width 24 height 16
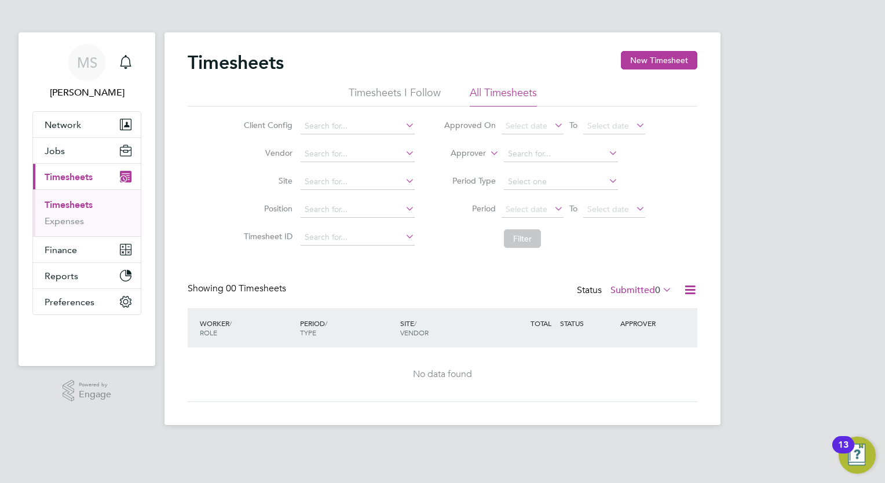
click at [635, 291] on label "Submitted 0" at bounding box center [640, 290] width 61 height 12
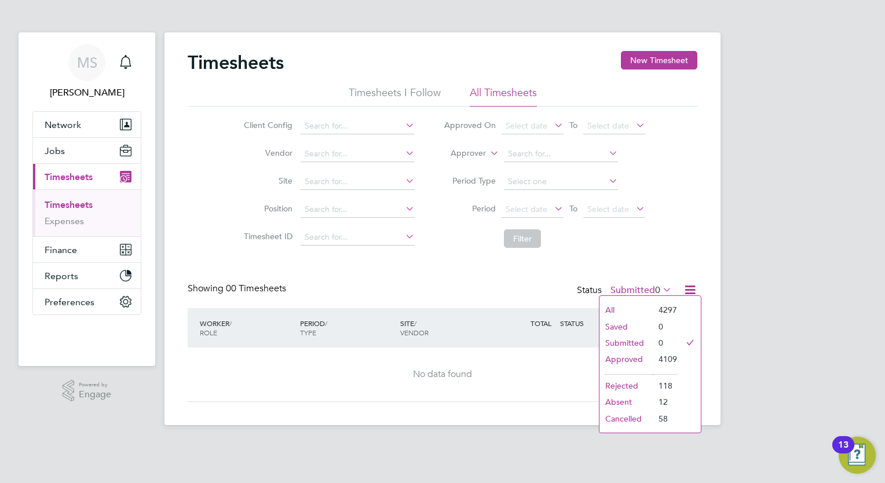
click at [640, 354] on li "Approved" at bounding box center [625, 359] width 53 height 16
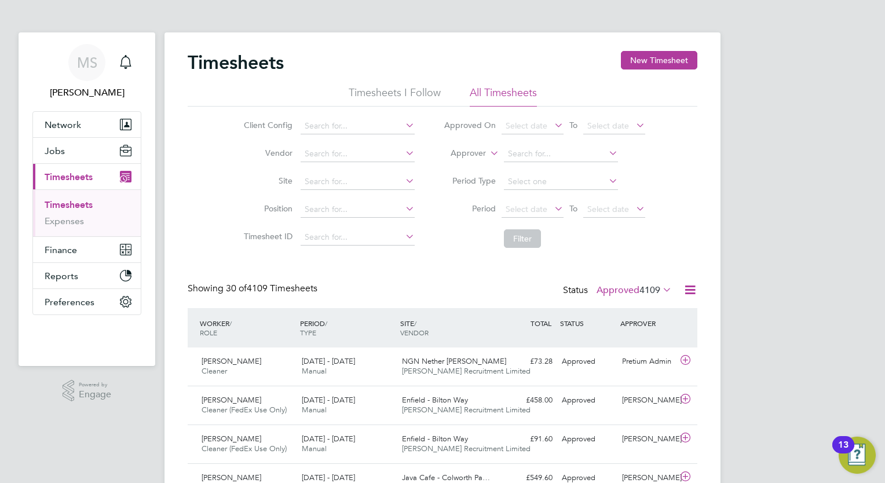
drag, startPoint x: 884, startPoint y: 140, endPoint x: 887, endPoint y: 188, distance: 48.1
